Goal: Transaction & Acquisition: Purchase product/service

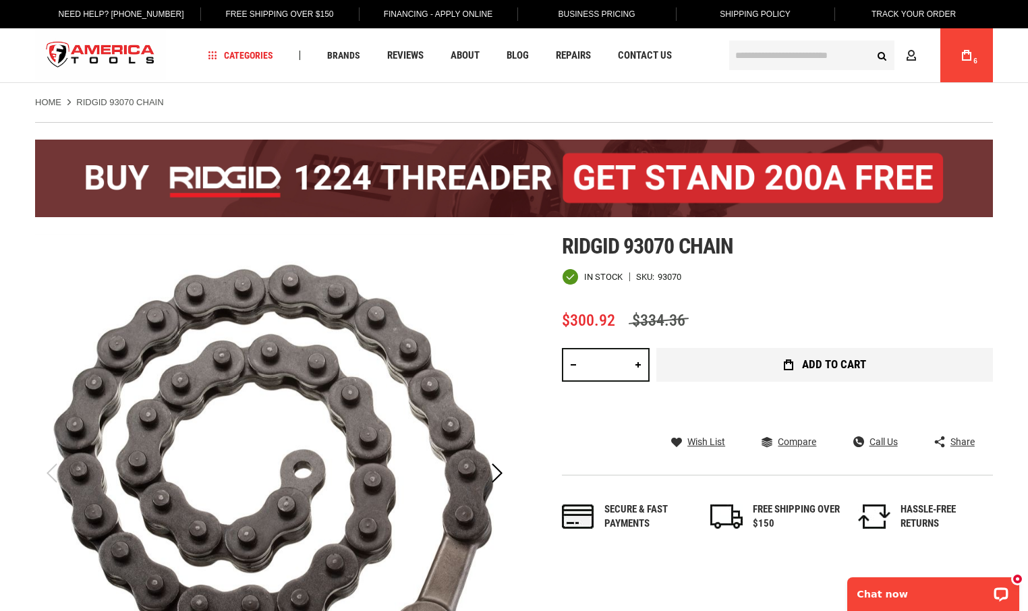
type input "**********"
click at [825, 366] on span "Add to Cart" at bounding box center [834, 364] width 64 height 11
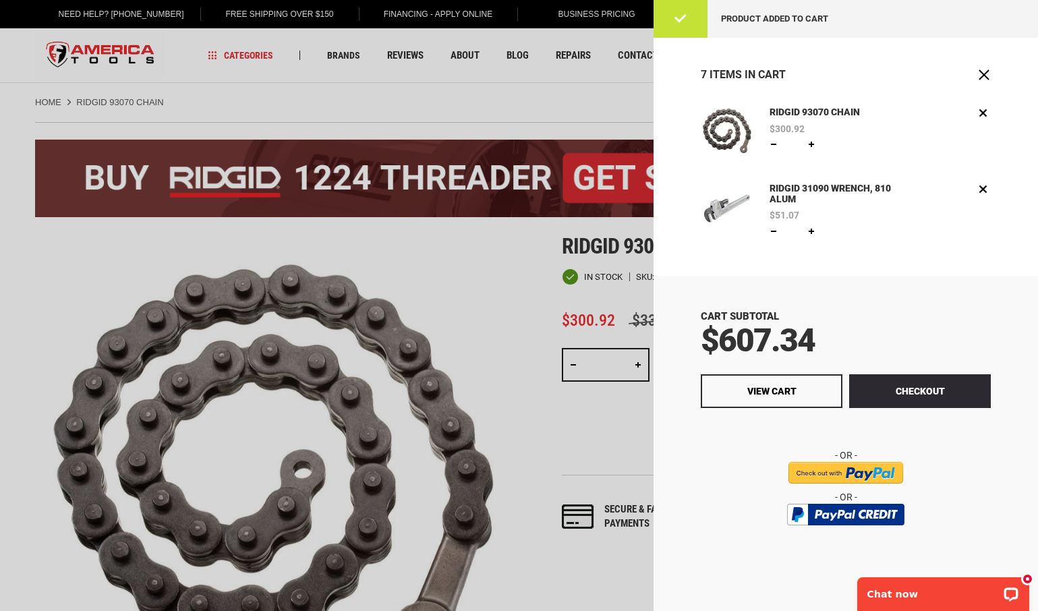
click at [512, 254] on div at bounding box center [519, 305] width 1038 height 611
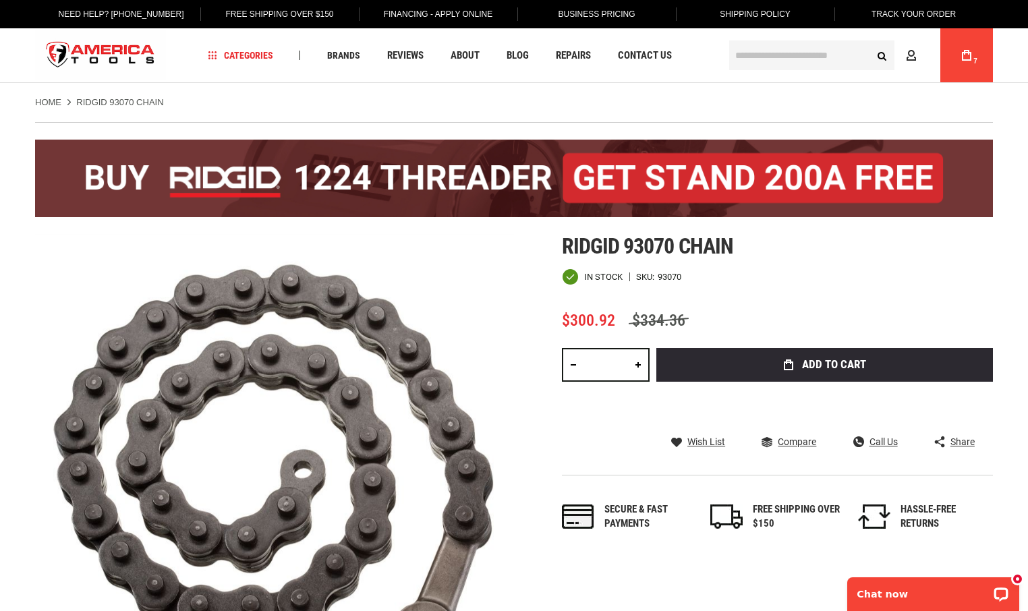
click at [675, 276] on div "93070" at bounding box center [669, 276] width 24 height 9
copy div "93070"
click at [962, 54] on icon at bounding box center [966, 55] width 9 height 11
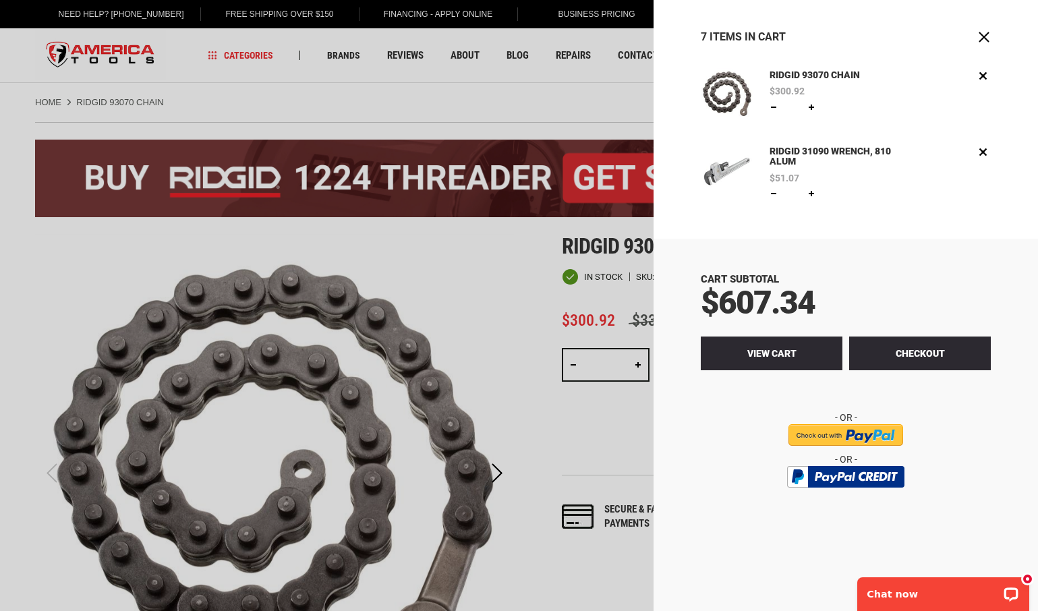
click at [779, 348] on span "View Cart" at bounding box center [771, 353] width 49 height 11
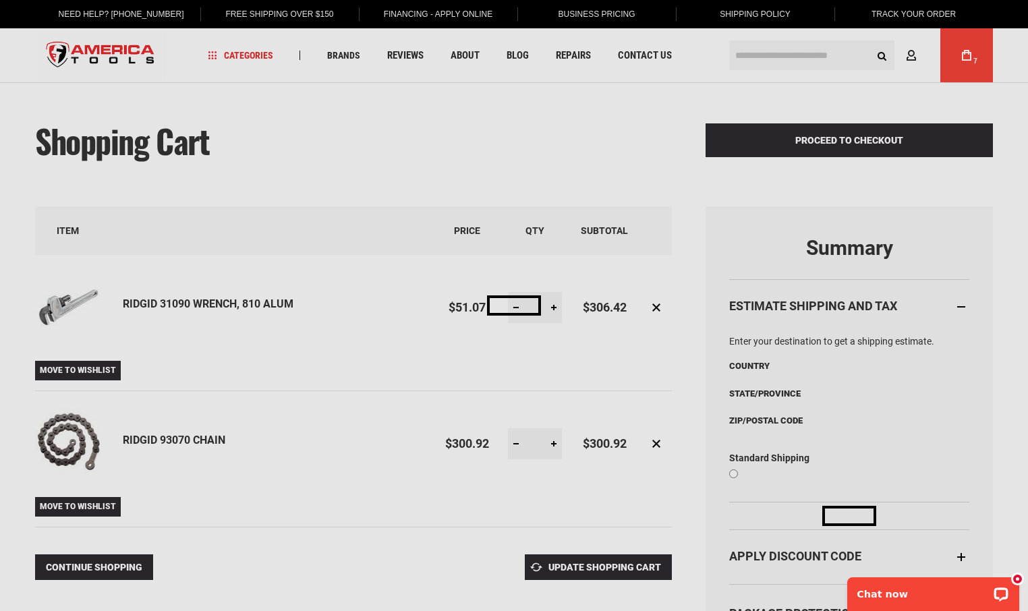
select select "**"
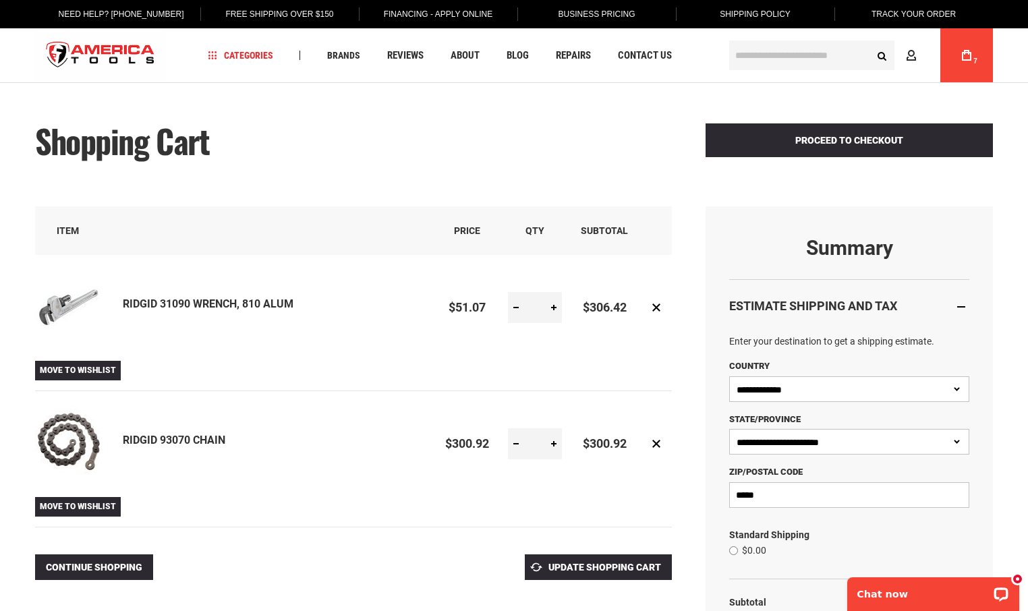
type input "**********"
click at [78, 368] on span "Move to Wishlist" at bounding box center [78, 369] width 76 height 9
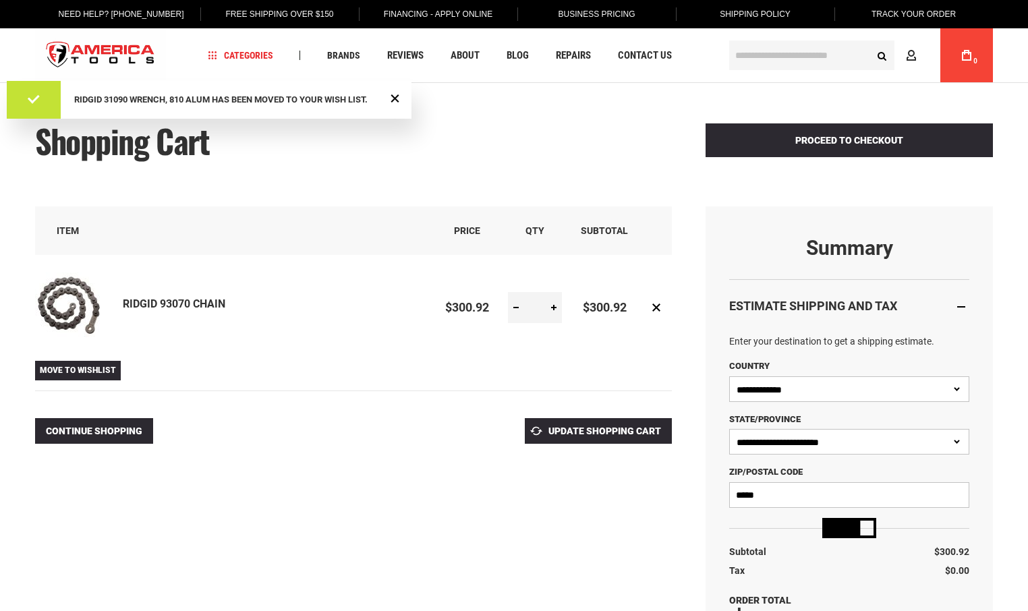
select select "**"
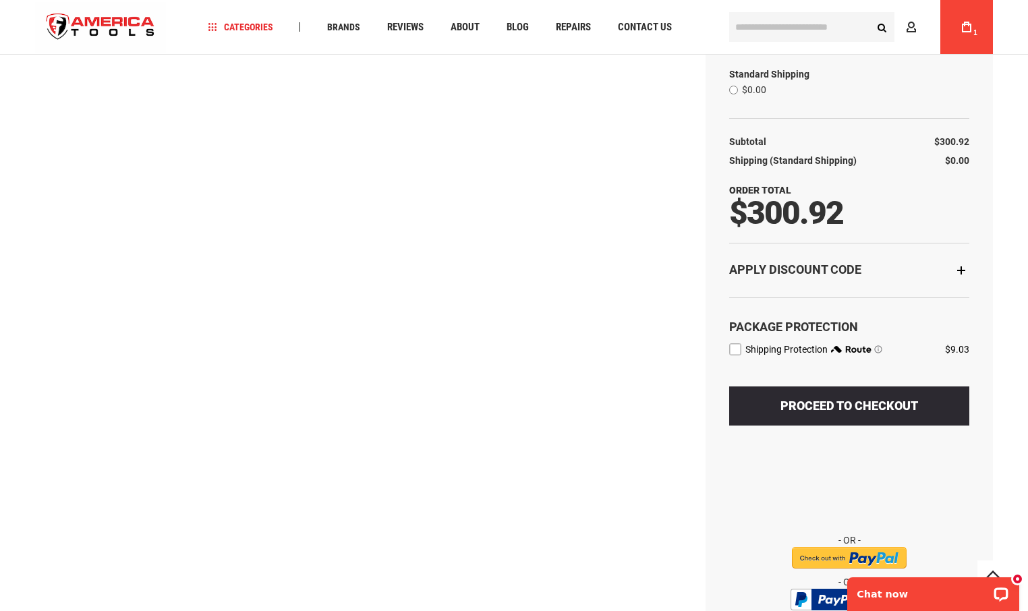
scroll to position [466, 0]
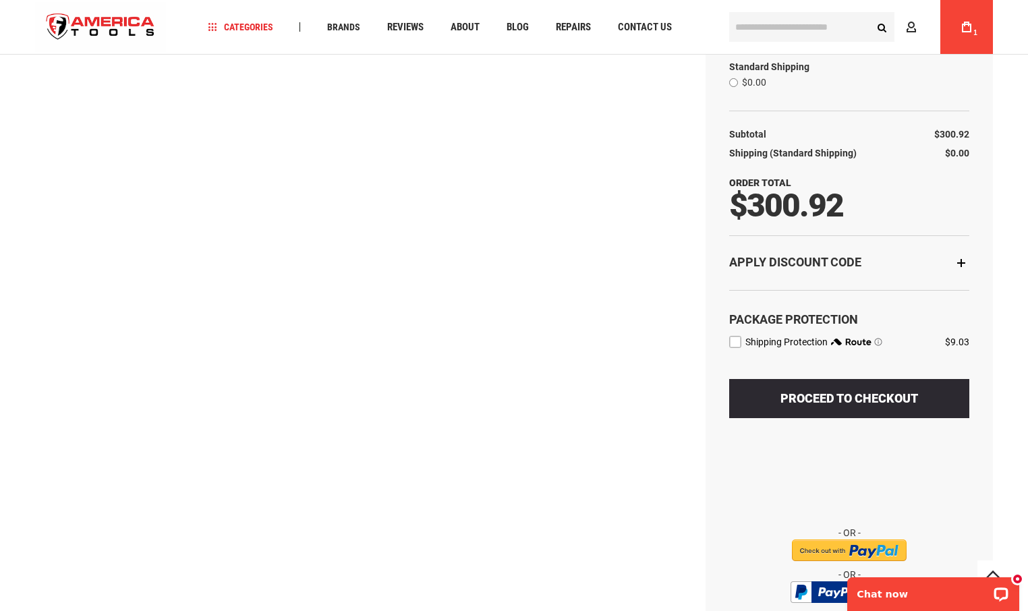
type input "**********"
click at [964, 264] on div "Apply Discount Code" at bounding box center [849, 262] width 240 height 55
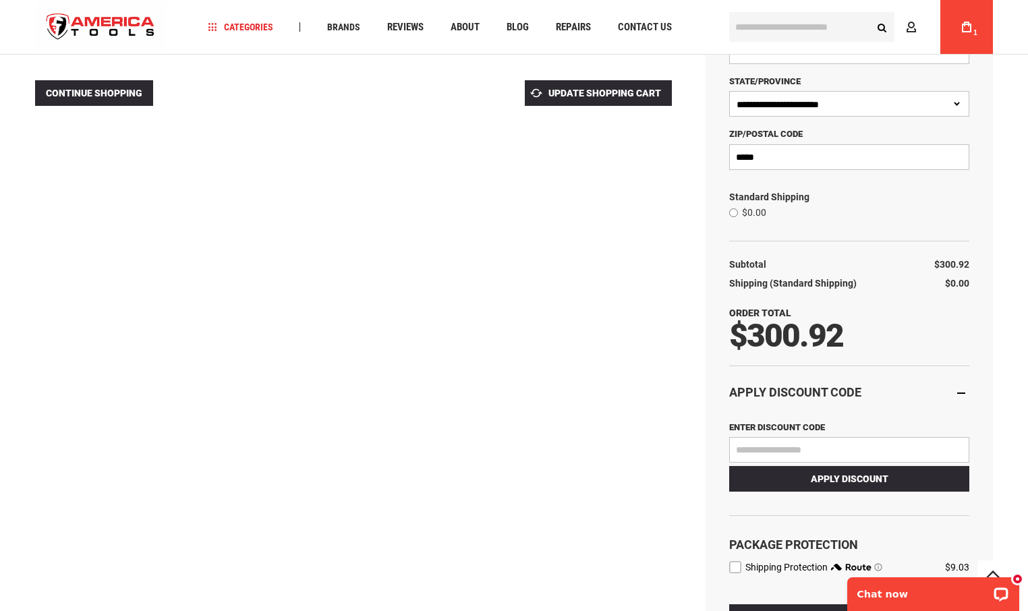
scroll to position [386, 0]
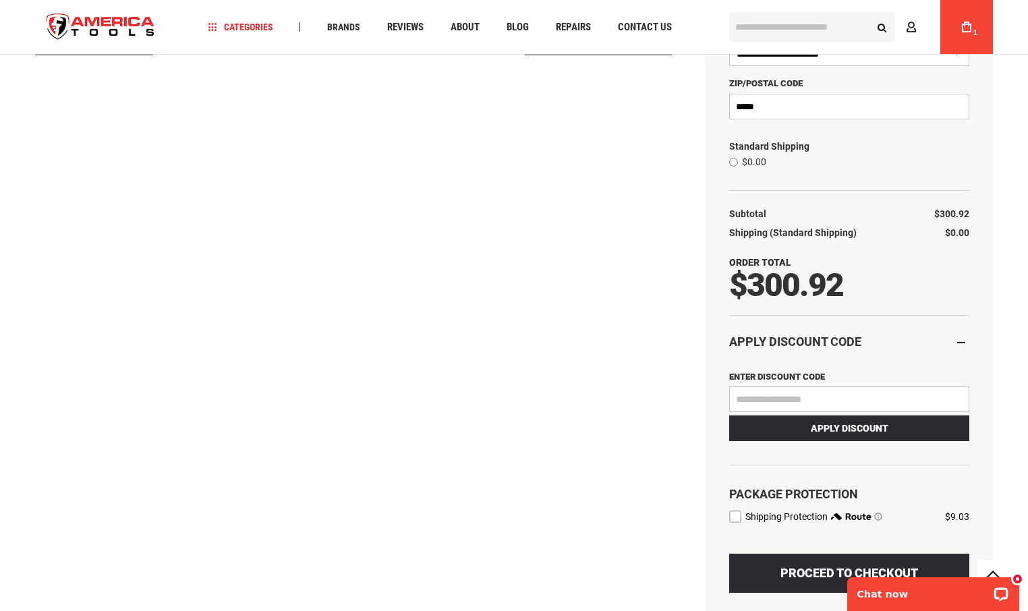
click at [0, 225] on div at bounding box center [0, 225] width 0 height 0
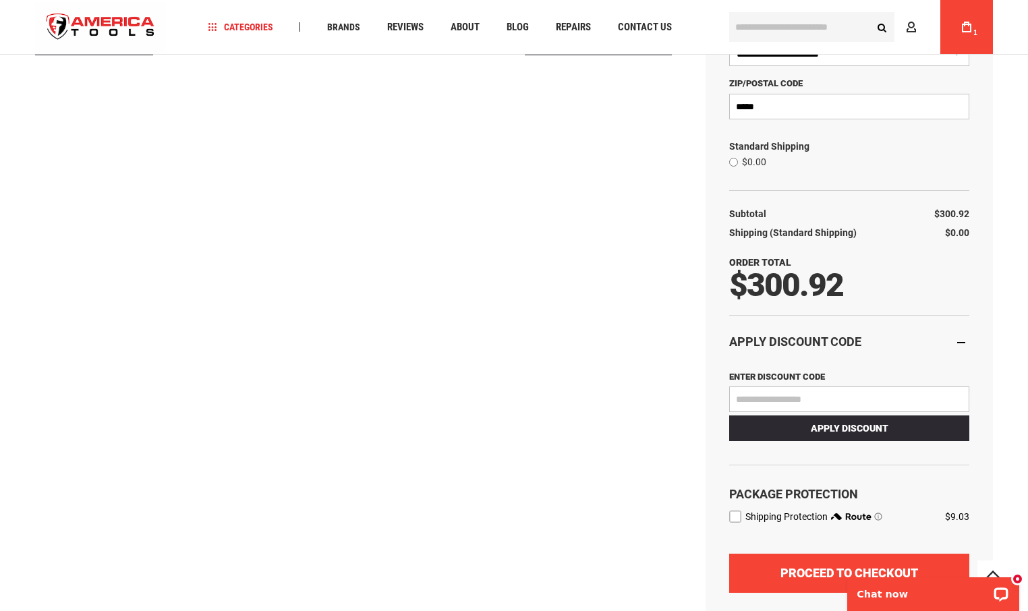
click at [794, 572] on span "Proceed to Checkout" at bounding box center [849, 573] width 138 height 14
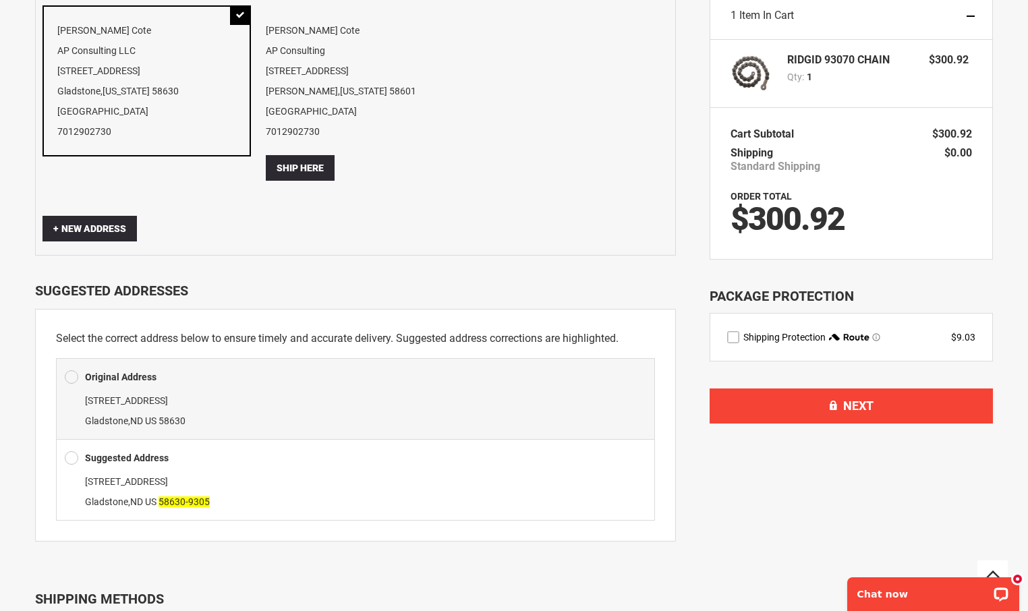
scroll to position [124, 0]
click at [70, 455] on span at bounding box center [71, 457] width 13 height 20
click at [156, 468] on div "Suggested Address [STREET_ADDRESS][PERSON_NAME]" at bounding box center [355, 479] width 599 height 82
click at [544, 494] on div "[STREET_ADDRESS][PERSON_NAME]" at bounding box center [355, 491] width 581 height 40
click at [129, 482] on span "[STREET_ADDRESS]" at bounding box center [126, 480] width 83 height 11
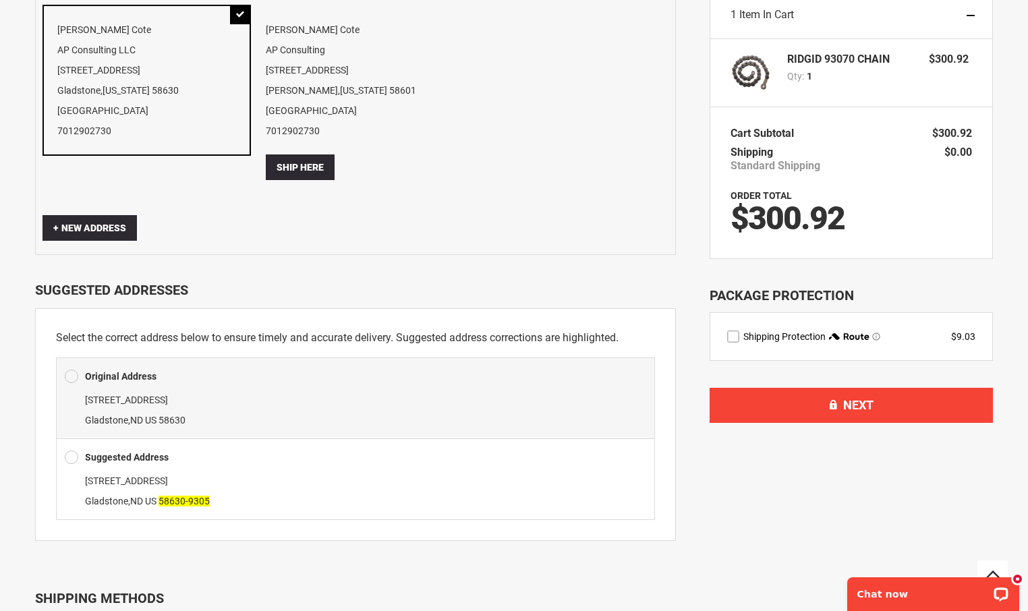
click at [124, 450] on label "Suggested Address" at bounding box center [127, 457] width 84 height 20
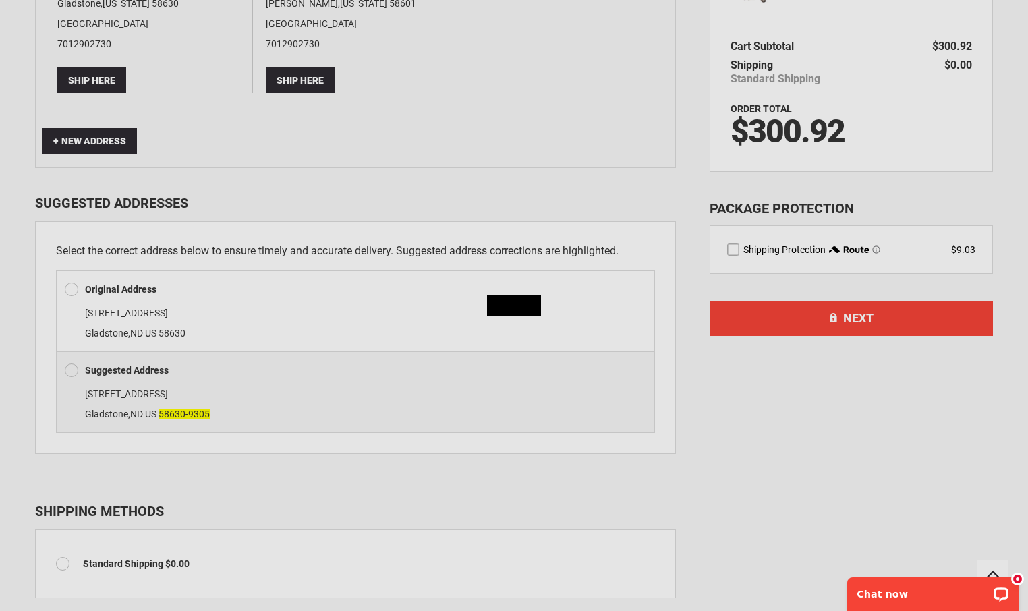
scroll to position [210, 0]
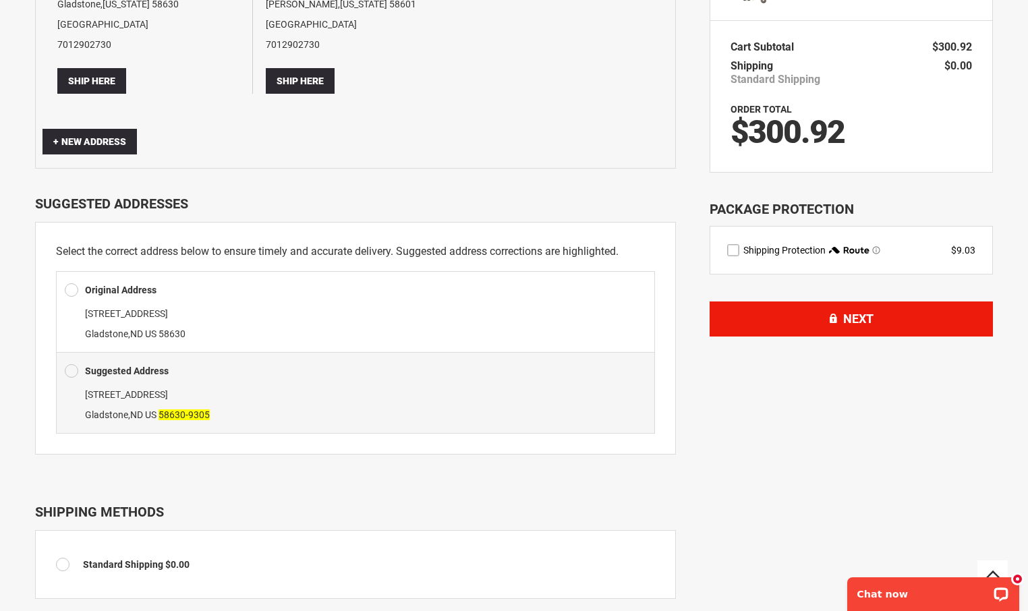
click at [885, 324] on button "Next" at bounding box center [850, 318] width 283 height 35
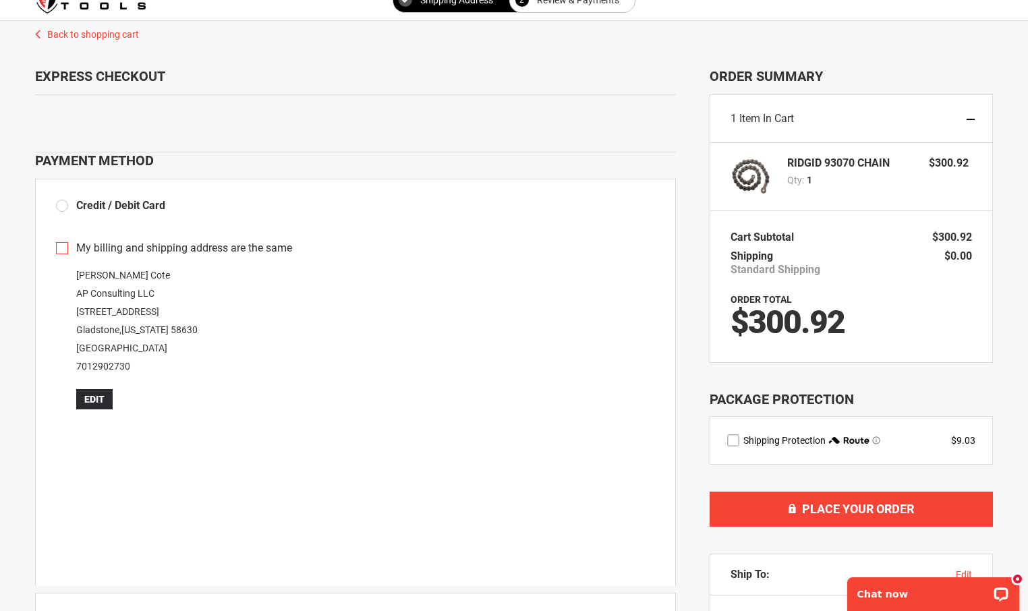
scroll to position [26, 0]
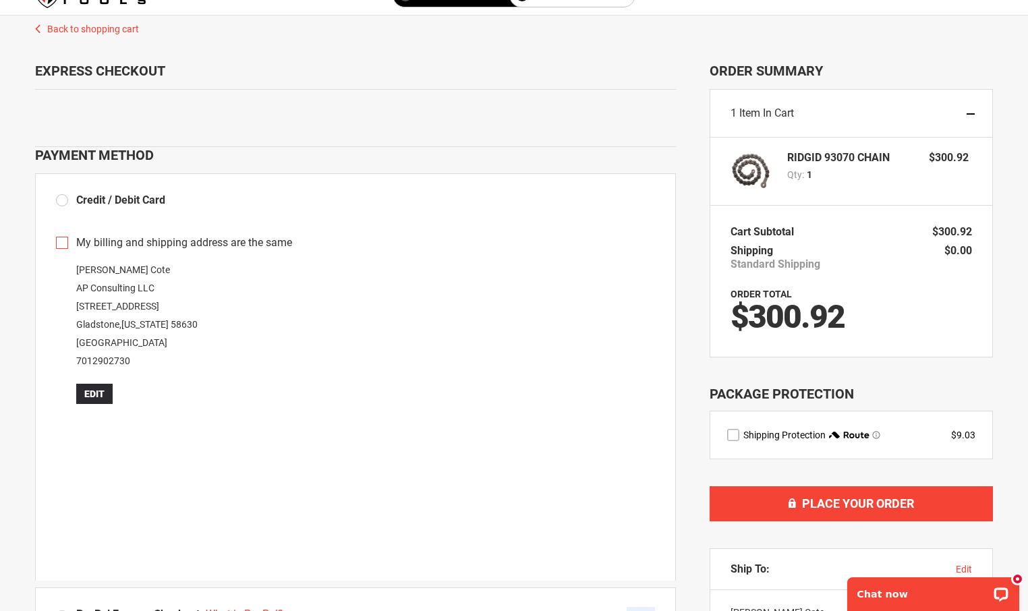
click at [61, 241] on label "My billing and shipping address are the same" at bounding box center [355, 243] width 599 height 16
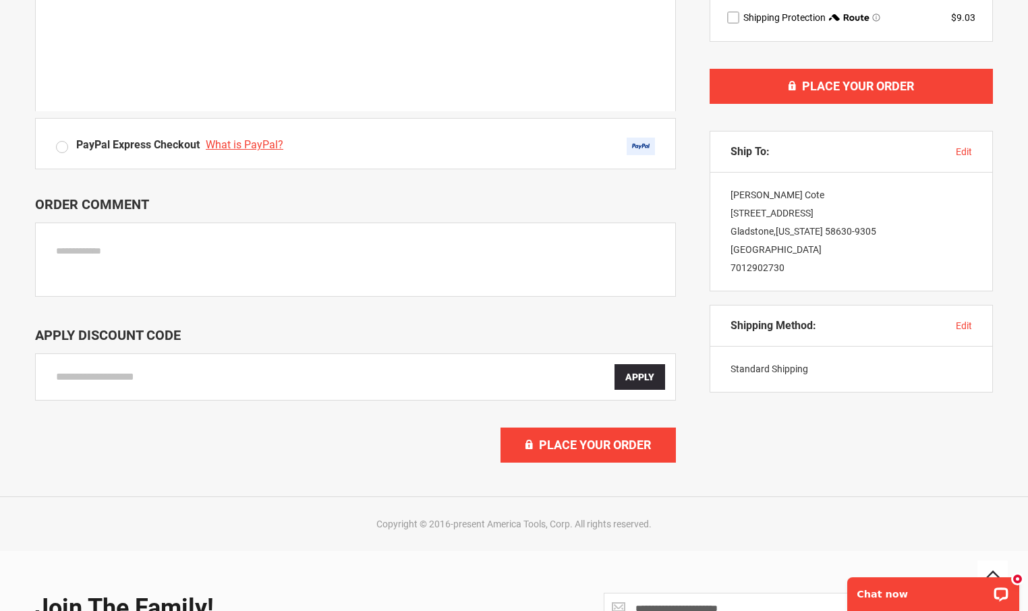
scroll to position [455, 0]
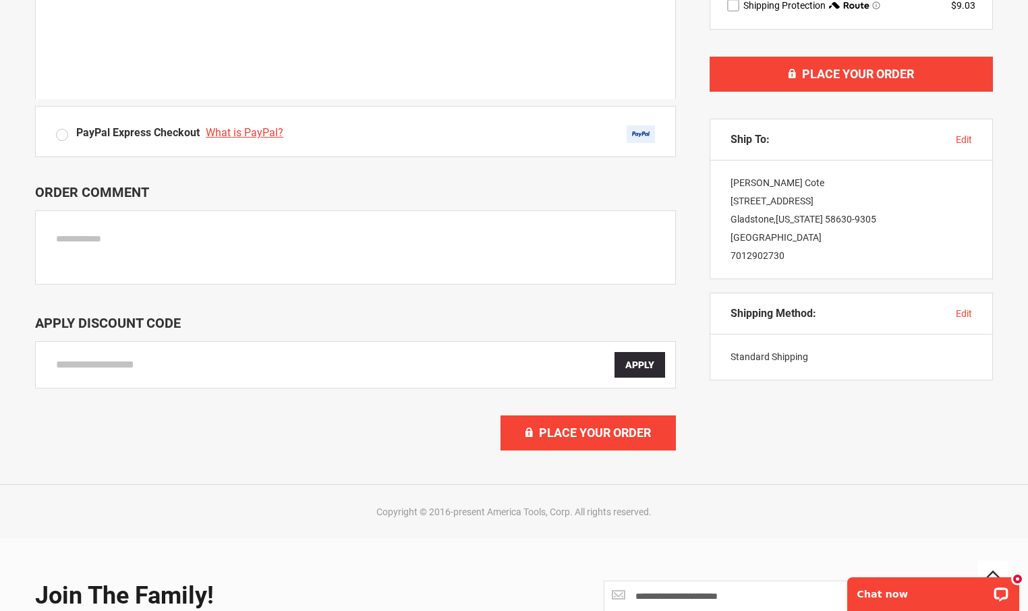
click at [388, 368] on input "Enter discount code" at bounding box center [335, 365] width 558 height 26
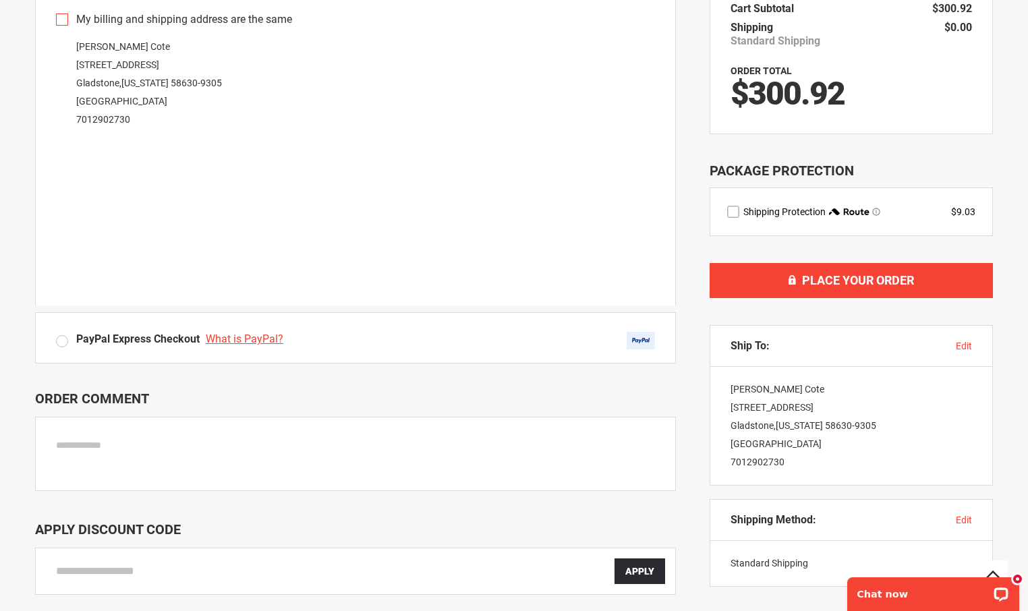
scroll to position [262, 0]
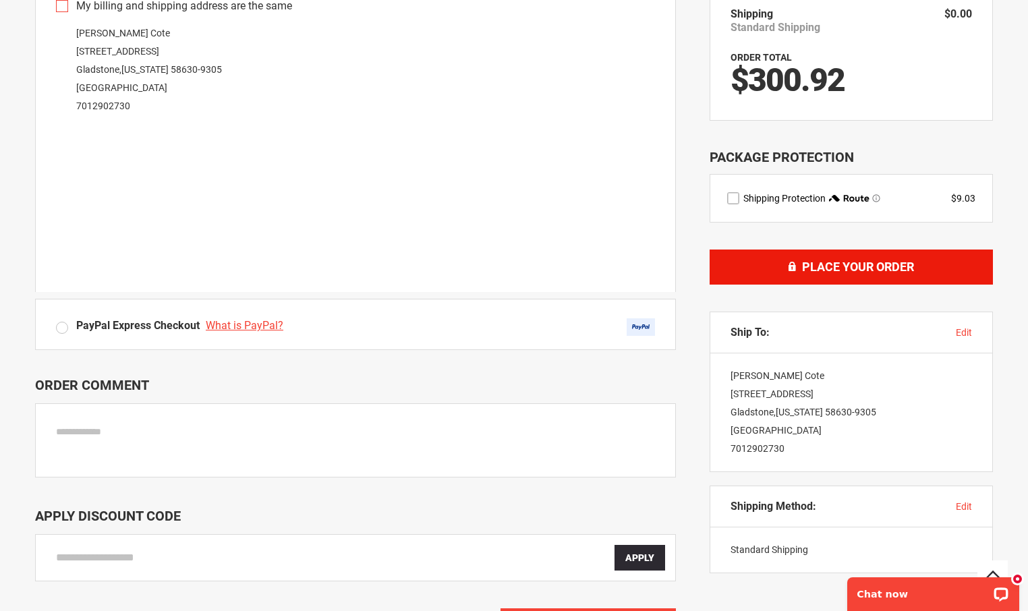
click at [908, 255] on button "Place Your Order" at bounding box center [850, 266] width 283 height 35
